Goal: Information Seeking & Learning: Learn about a topic

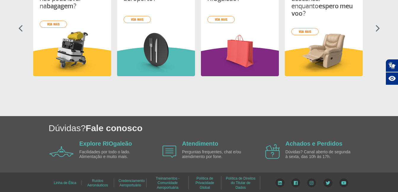
scroll to position [312, 0]
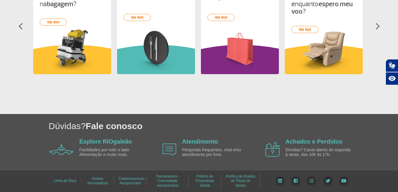
click at [377, 28] on img at bounding box center [377, 26] width 4 height 7
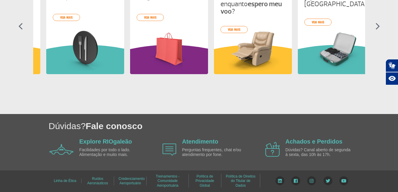
scroll to position [0, 84]
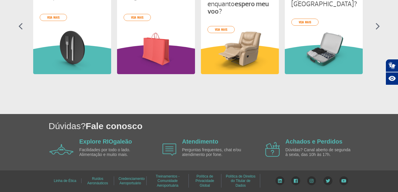
click at [377, 28] on img at bounding box center [377, 26] width 4 height 7
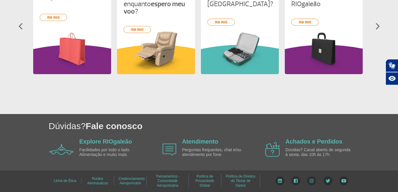
scroll to position [283, 0]
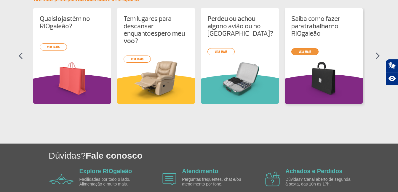
click at [308, 45] on div "O que pode e o que não pode levar na bagagem ? veja mais Onde posso comer no ae…" at bounding box center [199, 61] width 332 height 107
click at [301, 42] on div "Saiba como fazer para trabalhar no RIOgaleão veja mais" at bounding box center [324, 56] width 78 height 96
click at [301, 48] on link "veja mais" at bounding box center [304, 51] width 27 height 7
click at [301, 46] on div "O que pode e o que não pode levar na bagagem ? veja mais Onde posso comer no ae…" at bounding box center [199, 61] width 332 height 107
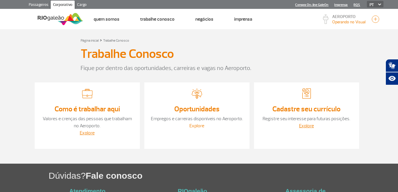
click at [199, 125] on link "Explore" at bounding box center [196, 126] width 15 height 6
